Goal: Task Accomplishment & Management: Manage account settings

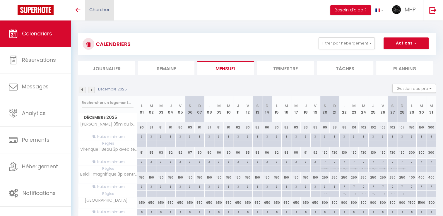
click at [108, 9] on span "Chercher" at bounding box center [99, 9] width 20 height 6
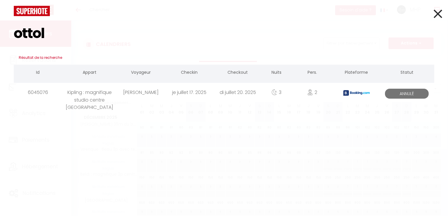
type input "ottol"
click at [80, 92] on div "Kipling : magnifique studio centre [GEOGRAPHIC_DATA]" at bounding box center [89, 92] width 54 height 19
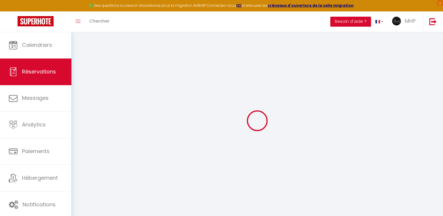
select select
checkbox input "false"
select select
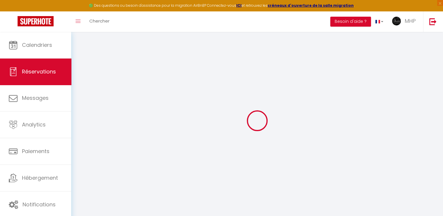
checkbox input "false"
type textarea "Reservation has a cancellation grace period. Do not charge if cancelled before …"
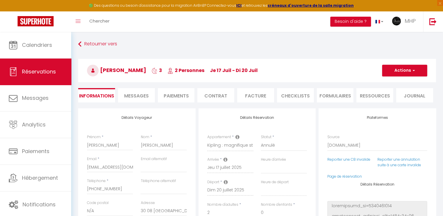
type input "60"
type input "18.75"
select select
checkbox input "false"
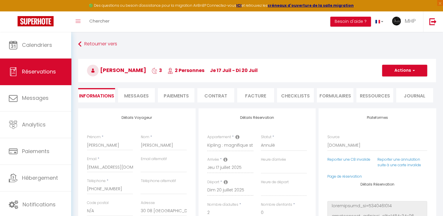
select select
